Goal: Transaction & Acquisition: Book appointment/travel/reservation

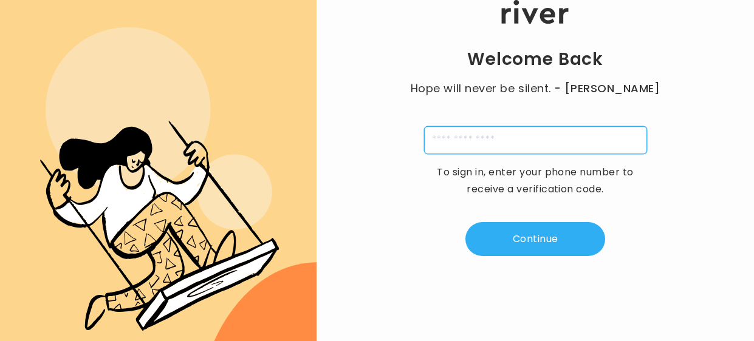
click at [527, 146] on input "tel" at bounding box center [535, 140] width 223 height 28
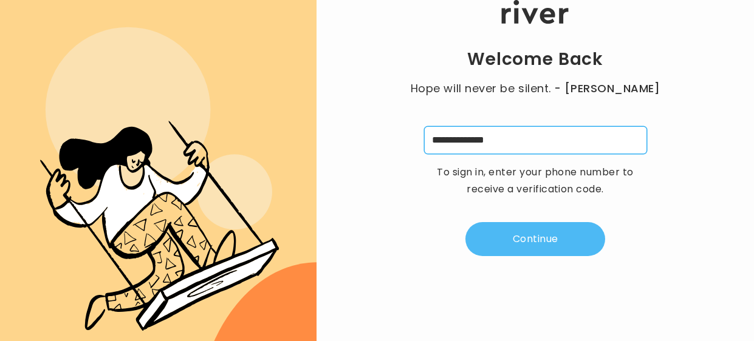
type input "**********"
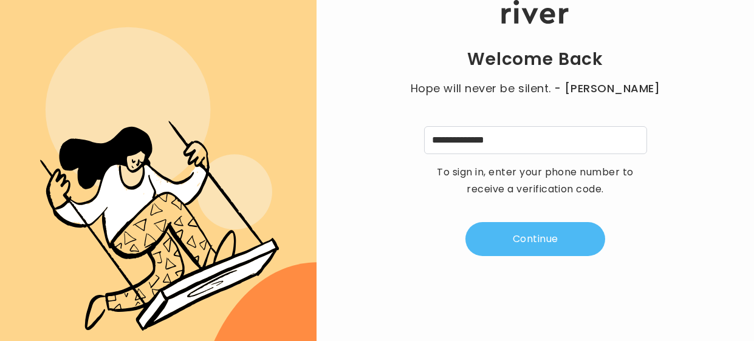
click at [514, 231] on button "Continue" at bounding box center [535, 239] width 140 height 34
type input "*"
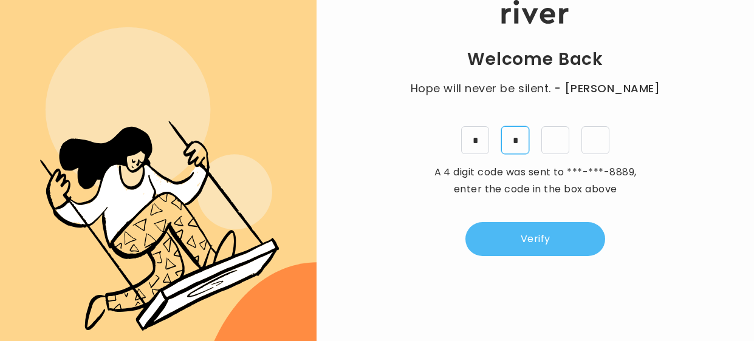
type input "*"
click at [525, 244] on button "Verify" at bounding box center [535, 239] width 140 height 34
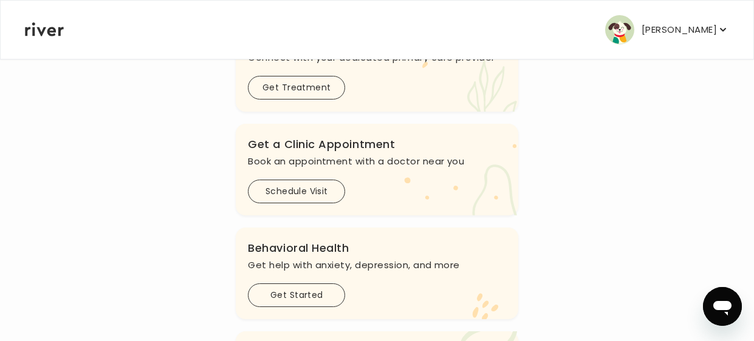
scroll to position [244, 0]
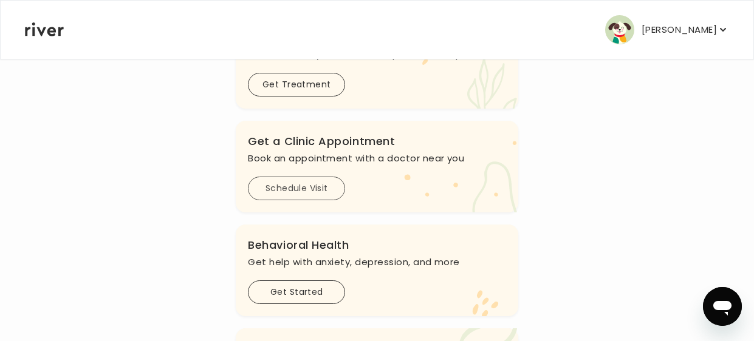
click at [306, 181] on button "Schedule Visit" at bounding box center [296, 189] width 97 height 24
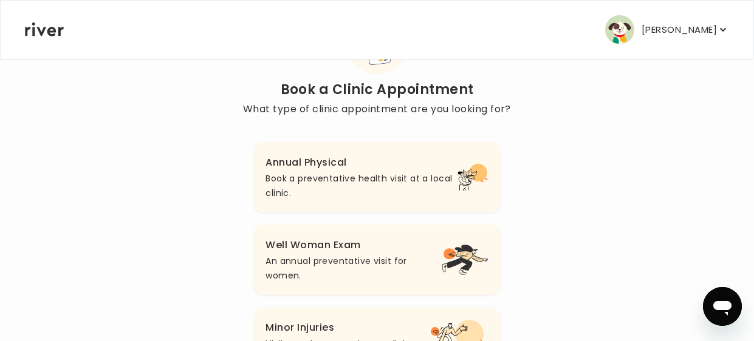
scroll to position [80, 0]
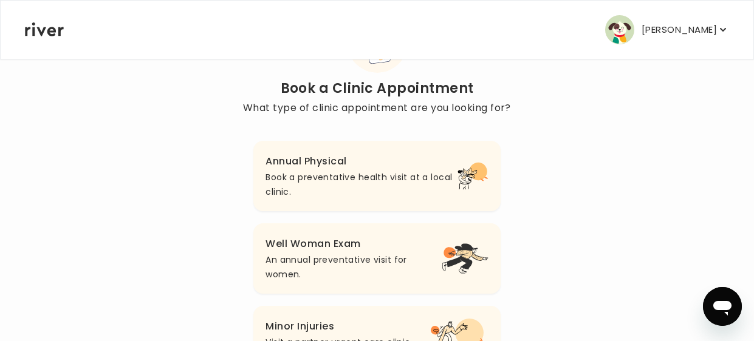
click at [306, 181] on p "Book a preventative health visit at a local clinic." at bounding box center [361, 184] width 192 height 29
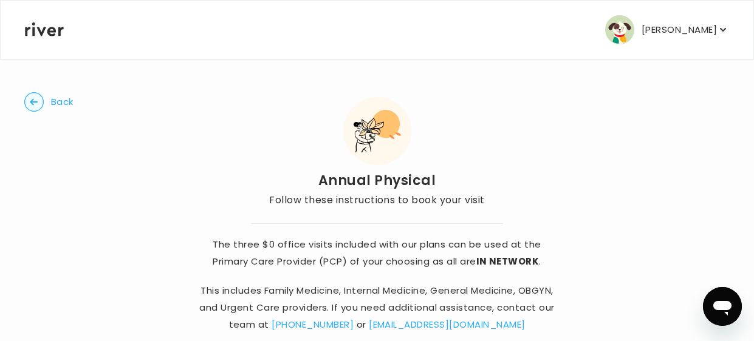
click at [29, 101] on circle "button" at bounding box center [34, 102] width 19 height 19
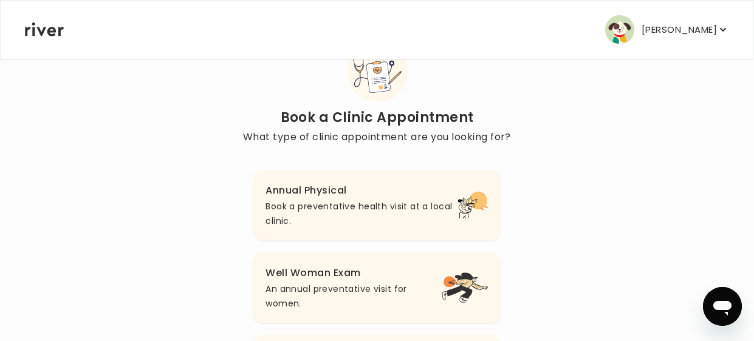
scroll to position [80, 0]
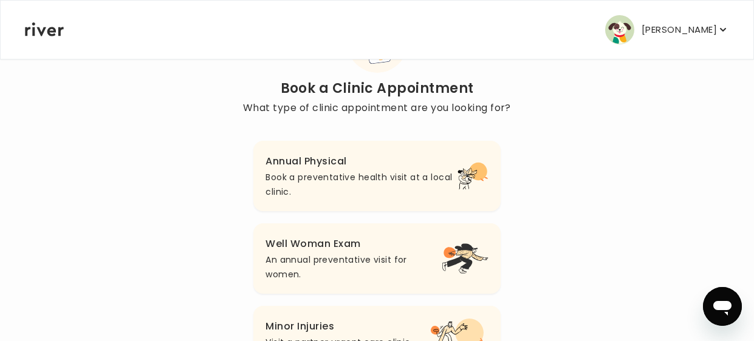
click at [356, 261] on p "An annual preventative visit for women." at bounding box center [353, 267] width 176 height 29
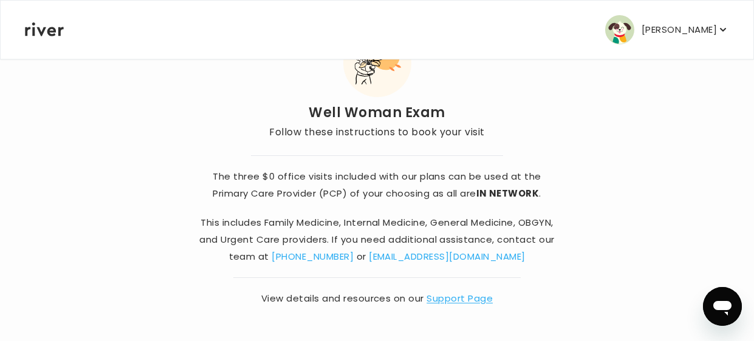
scroll to position [67, 0]
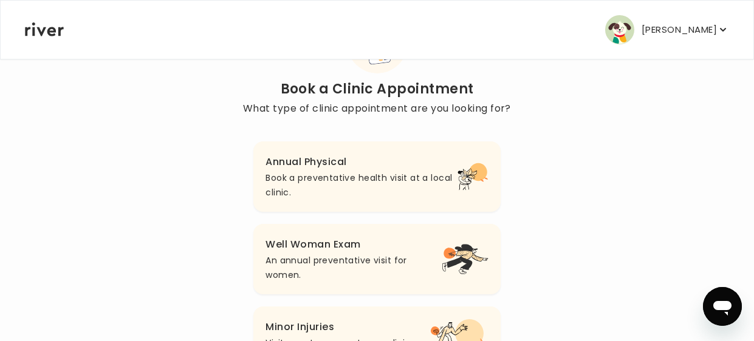
scroll to position [81, 0]
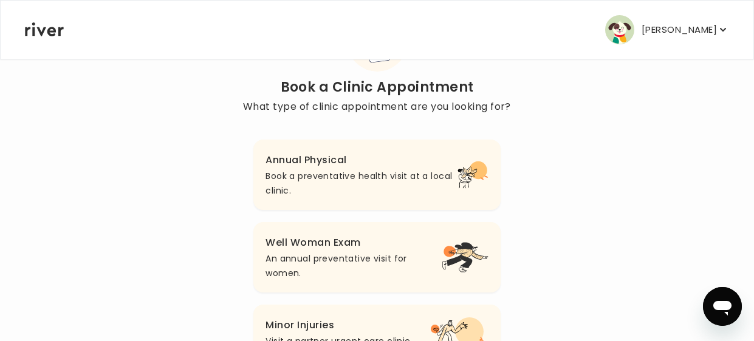
click at [295, 173] on p "Book a preventative health visit at a local clinic." at bounding box center [361, 183] width 192 height 29
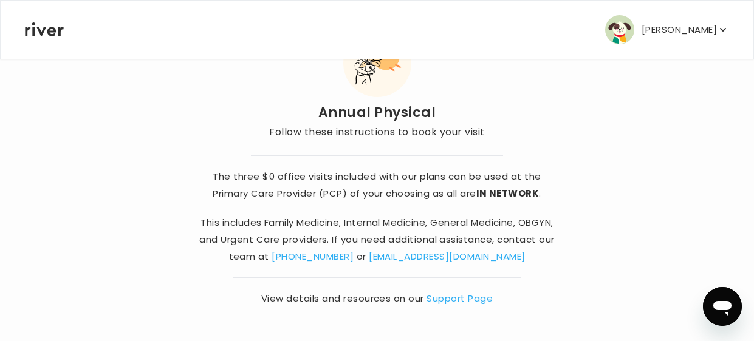
scroll to position [67, 0]
click at [459, 296] on link "Support Page" at bounding box center [459, 299] width 66 height 13
